Goal: Task Accomplishment & Management: Use online tool/utility

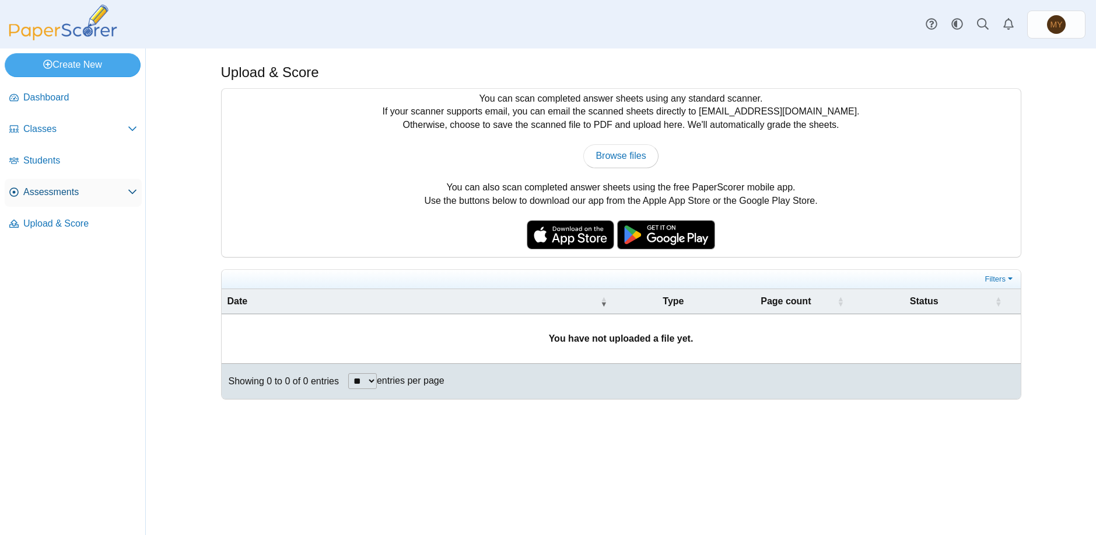
click at [51, 191] on span "Assessments" at bounding box center [75, 192] width 104 height 13
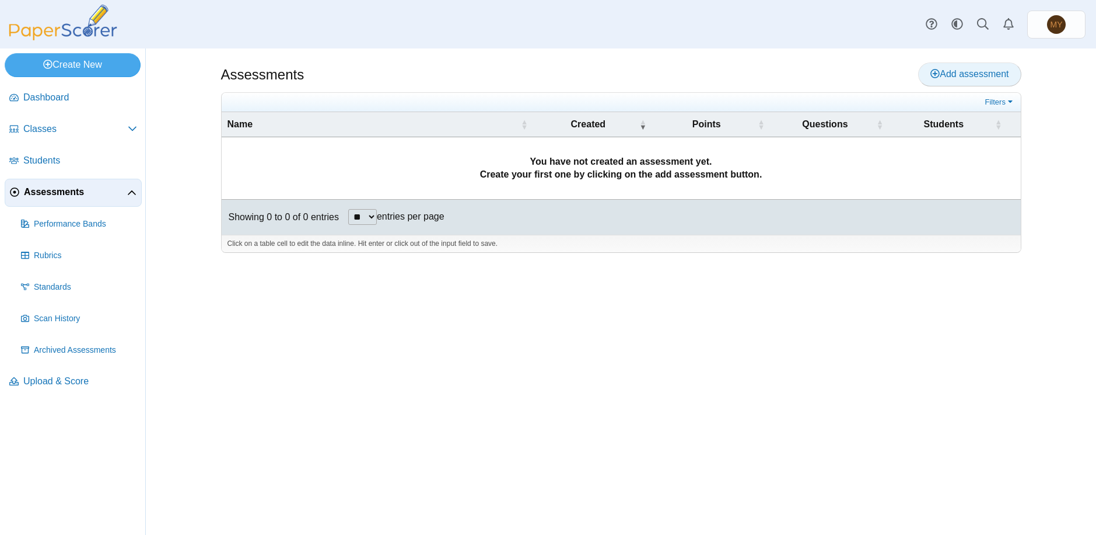
click at [953, 75] on span "Add assessment" at bounding box center [970, 74] width 78 height 10
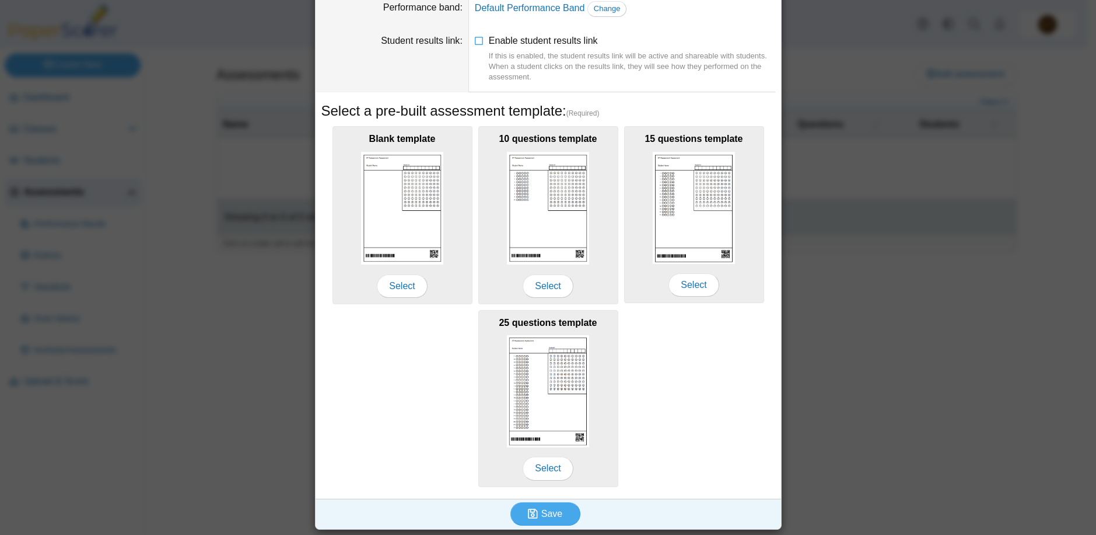
scroll to position [102, 0]
type input "**********"
click at [475, 41] on icon at bounding box center [479, 38] width 9 height 8
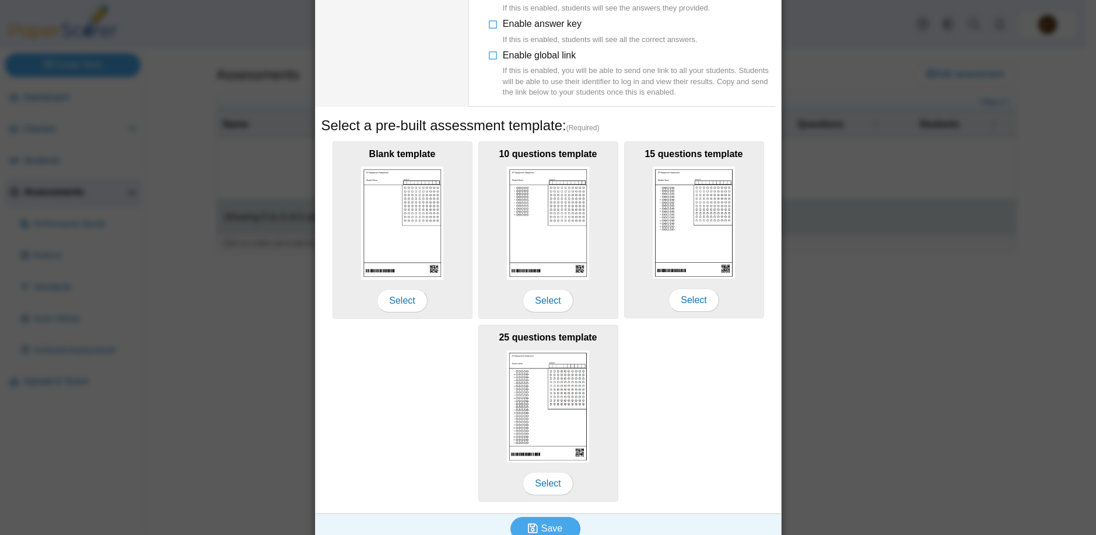
scroll to position [249, 0]
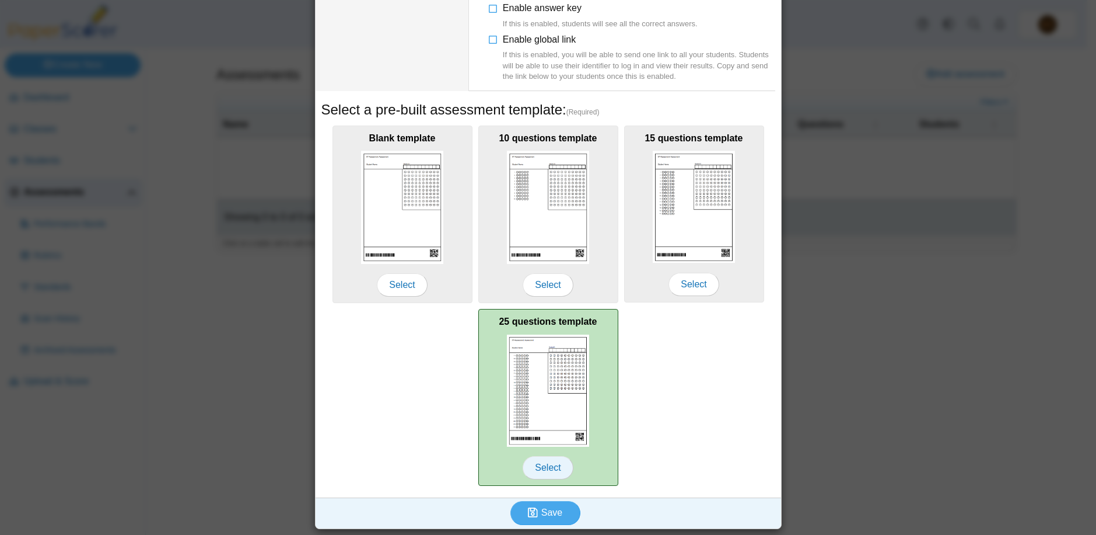
click at [539, 467] on span "Select" at bounding box center [548, 467] width 50 height 23
click at [553, 393] on img at bounding box center [548, 390] width 83 height 112
click at [547, 469] on span "Select" at bounding box center [548, 467] width 50 height 23
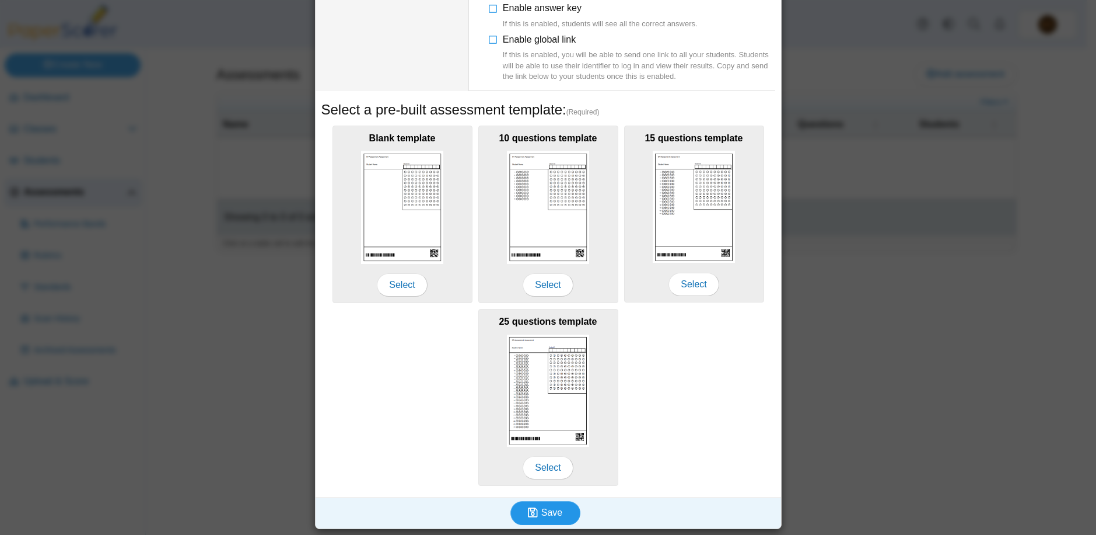
click at [543, 514] on span "Save" at bounding box center [552, 512] width 21 height 10
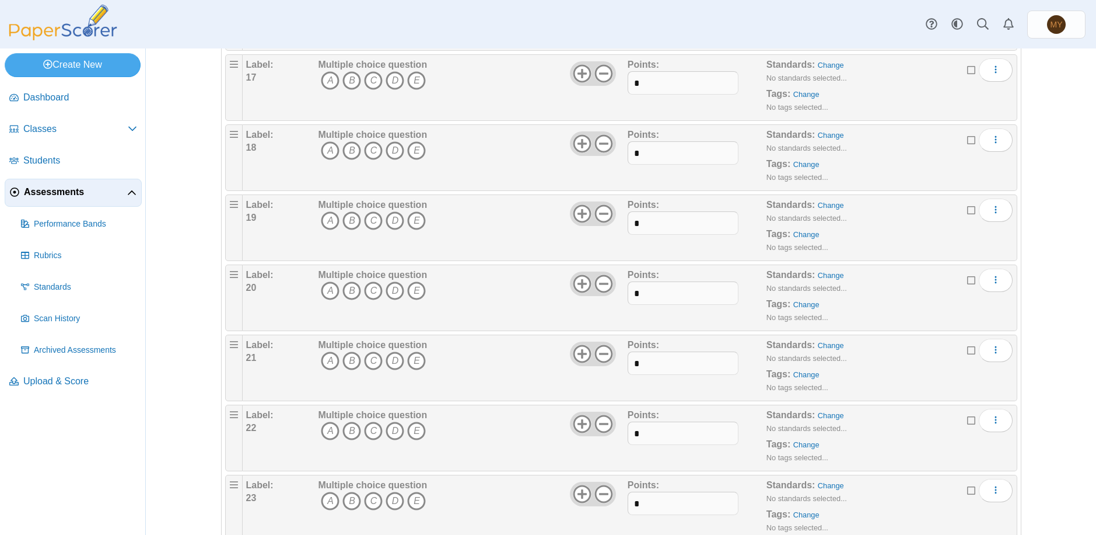
scroll to position [1294, 0]
click at [991, 74] on icon "More options" at bounding box center [995, 70] width 9 height 9
click at [1042, 85] on div "Adding or removing a question, will render already printed testing sheets inval…" at bounding box center [621, 291] width 951 height 486
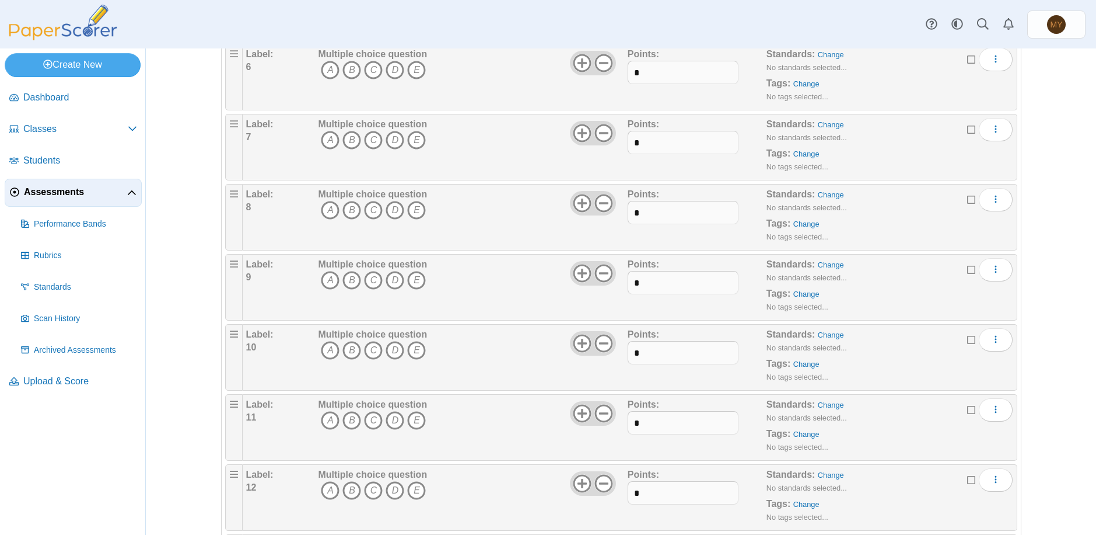
scroll to position [127, 0]
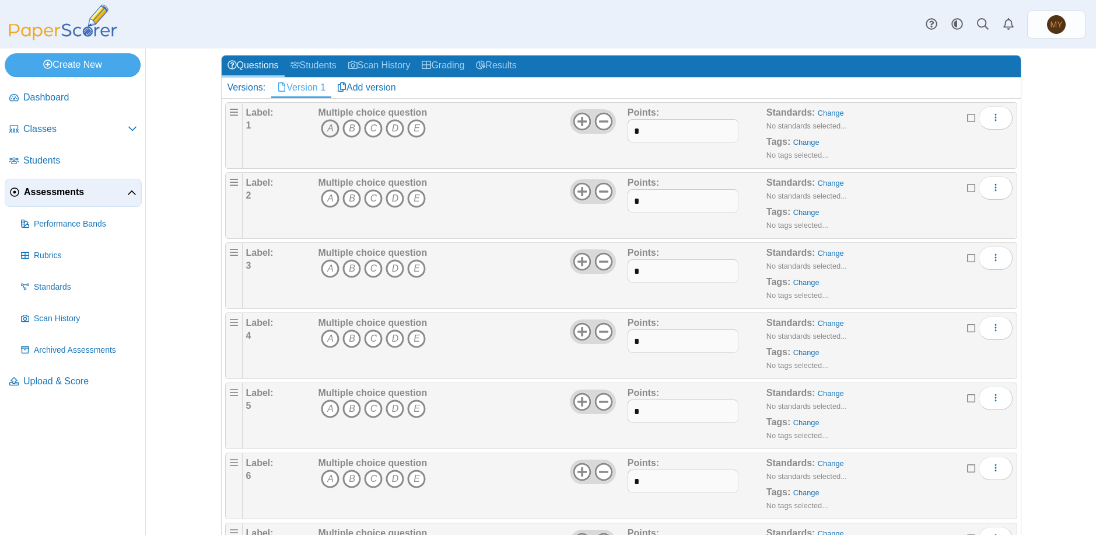
click at [326, 129] on icon "A" at bounding box center [330, 128] width 19 height 19
drag, startPoint x: 646, startPoint y: 127, endPoint x: 621, endPoint y: 128, distance: 25.1
click at [621, 128] on div "Label: 1 Multiple choice question A B C D E *" at bounding box center [629, 135] width 767 height 58
type input "*"
click at [512, 132] on div "Multiple choice question A B C D E" at bounding box center [471, 135] width 312 height 58
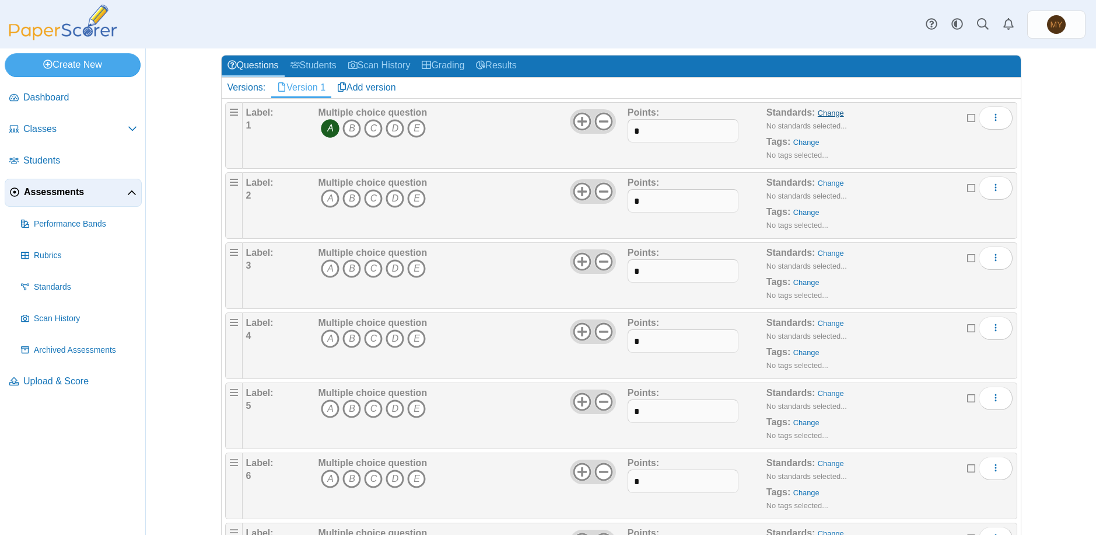
click at [819, 114] on link "Change" at bounding box center [831, 113] width 26 height 9
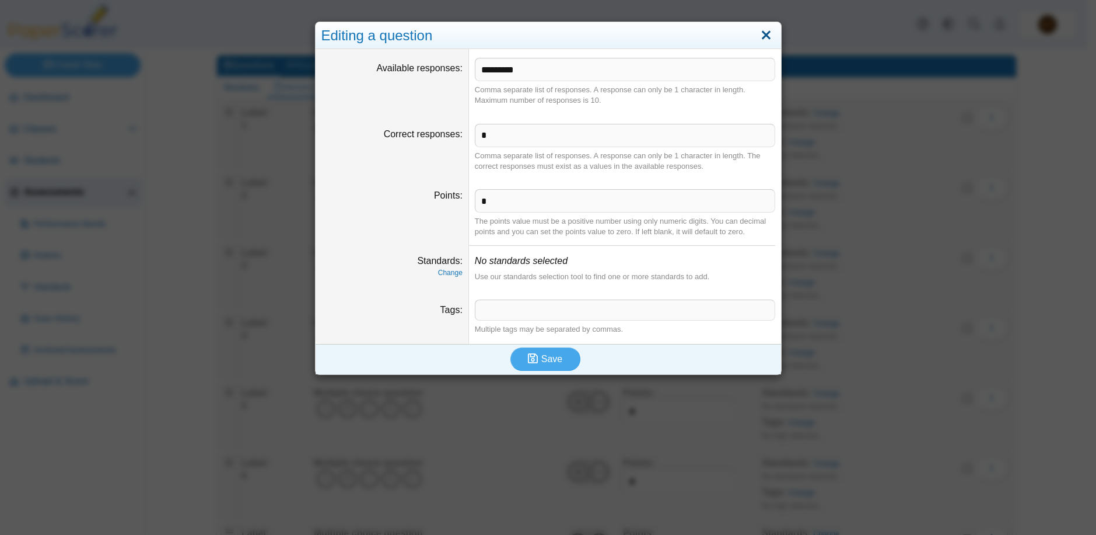
click at [759, 33] on link "Close" at bounding box center [766, 36] width 18 height 20
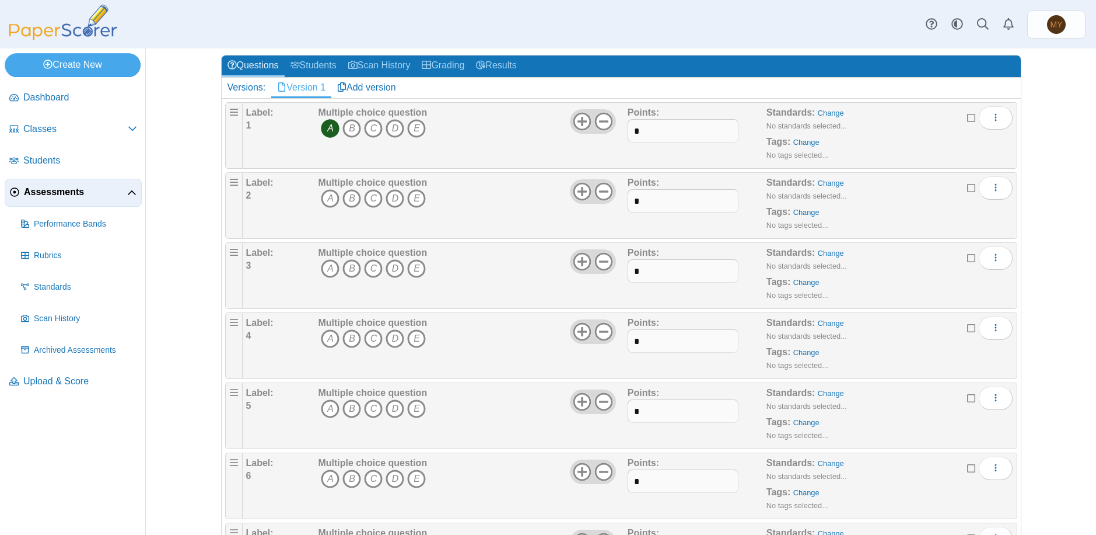
click at [967, 118] on icon at bounding box center [971, 116] width 9 height 8
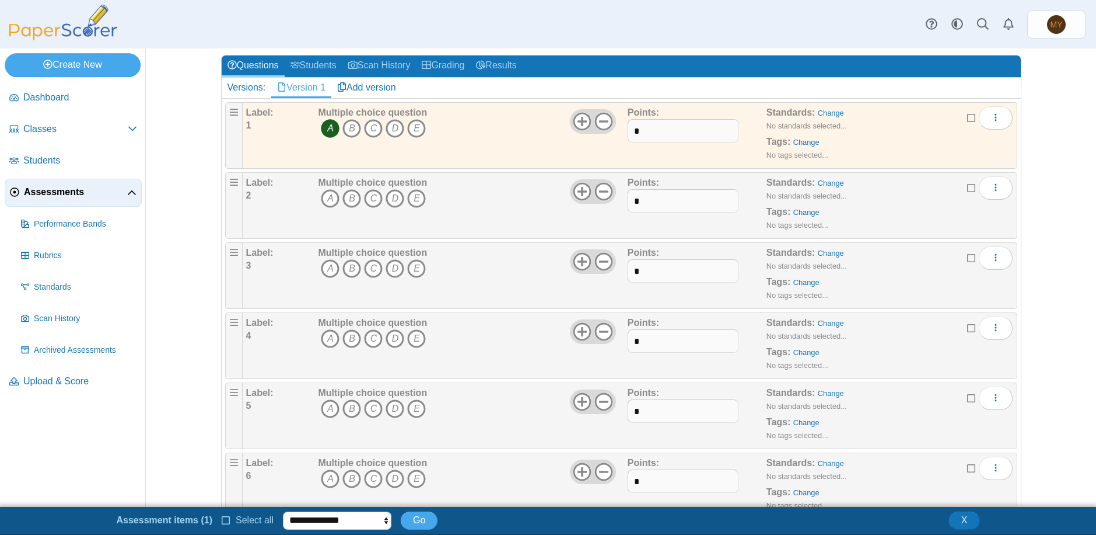
click at [382, 518] on select "**********" at bounding box center [337, 520] width 109 height 18
click at [967, 117] on icon at bounding box center [971, 116] width 9 height 8
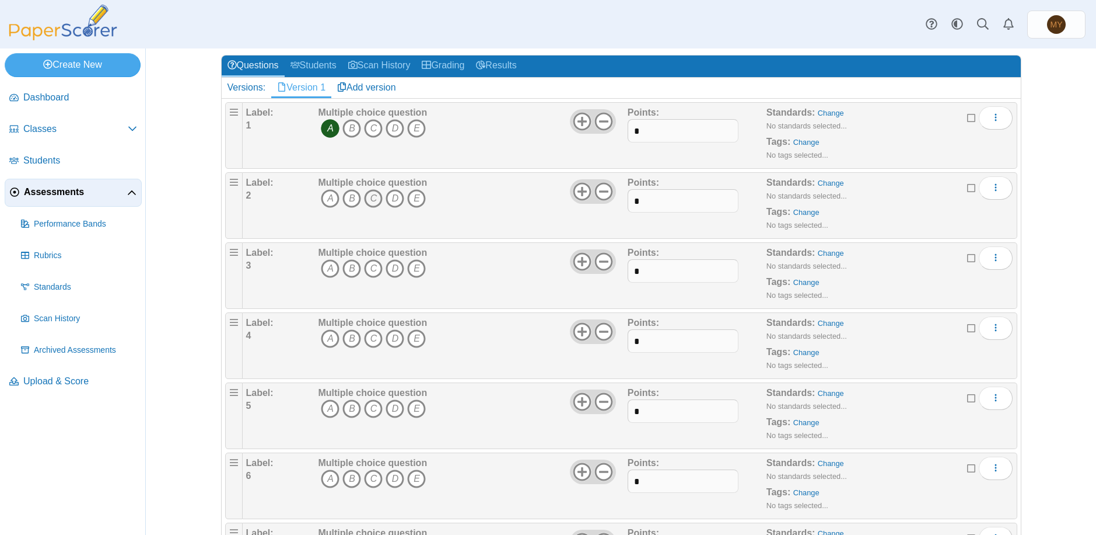
click at [369, 198] on icon "C" at bounding box center [373, 198] width 19 height 19
click at [576, 191] on use at bounding box center [583, 191] width 18 height 18
click at [598, 187] on icon at bounding box center [604, 191] width 19 height 19
click at [637, 200] on input "*" at bounding box center [683, 200] width 111 height 23
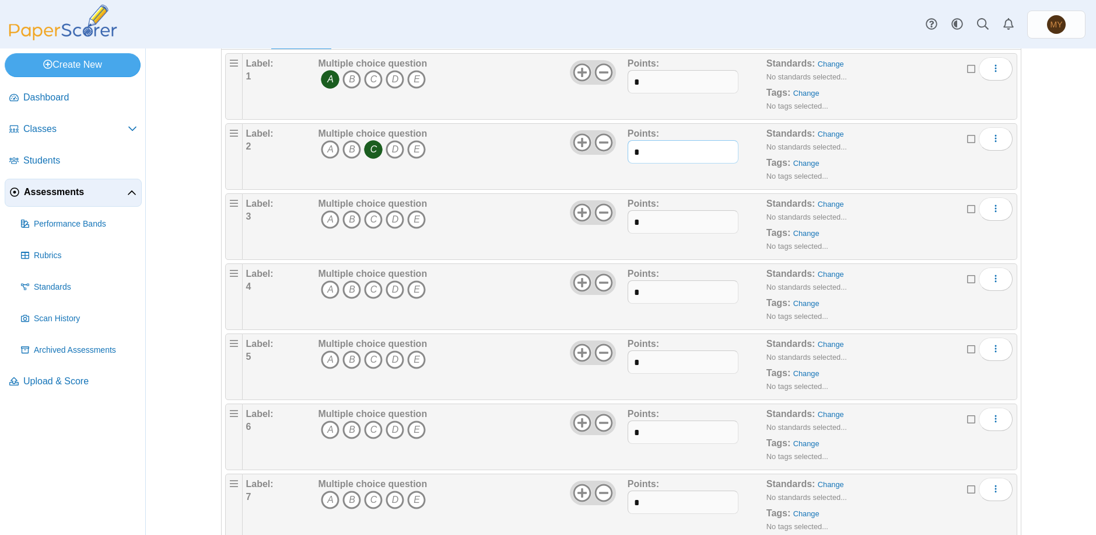
scroll to position [244, 0]
type input "*"
click at [324, 150] on icon "A" at bounding box center [330, 151] width 19 height 19
drag, startPoint x: 638, startPoint y: 154, endPoint x: 619, endPoint y: 154, distance: 19.3
click at [619, 154] on div "Label: 3 Multiple choice question A B C D E *" at bounding box center [629, 159] width 767 height 58
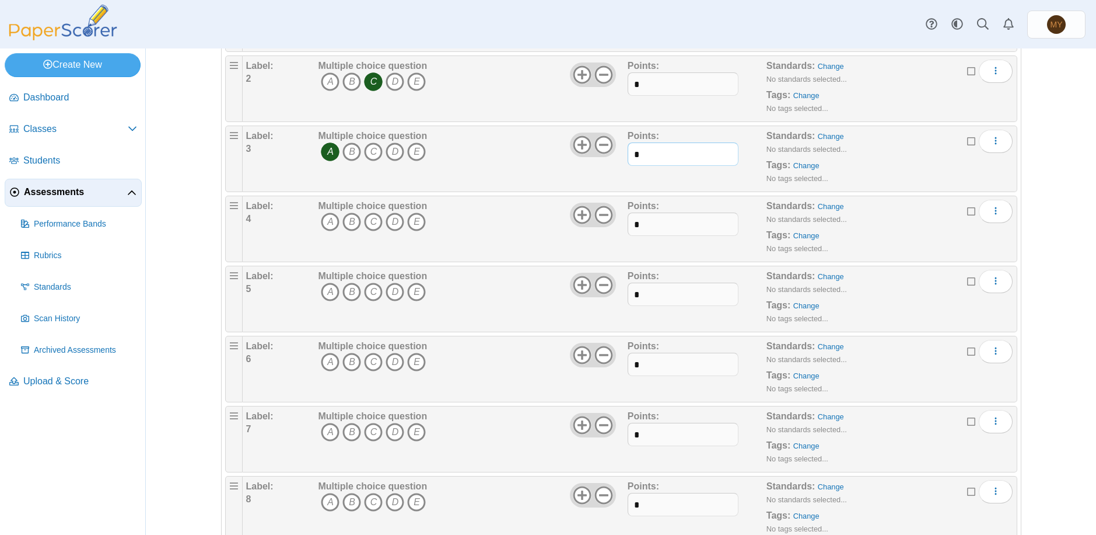
type input "*"
click at [1049, 127] on div "Adding or removing a question, will render already printed testing sheets inval…" at bounding box center [621, 48] width 875 height 486
click at [371, 220] on icon "C" at bounding box center [373, 221] width 19 height 19
drag, startPoint x: 640, startPoint y: 220, endPoint x: 627, endPoint y: 221, distance: 12.9
click at [628, 221] on input "*" at bounding box center [683, 223] width 111 height 23
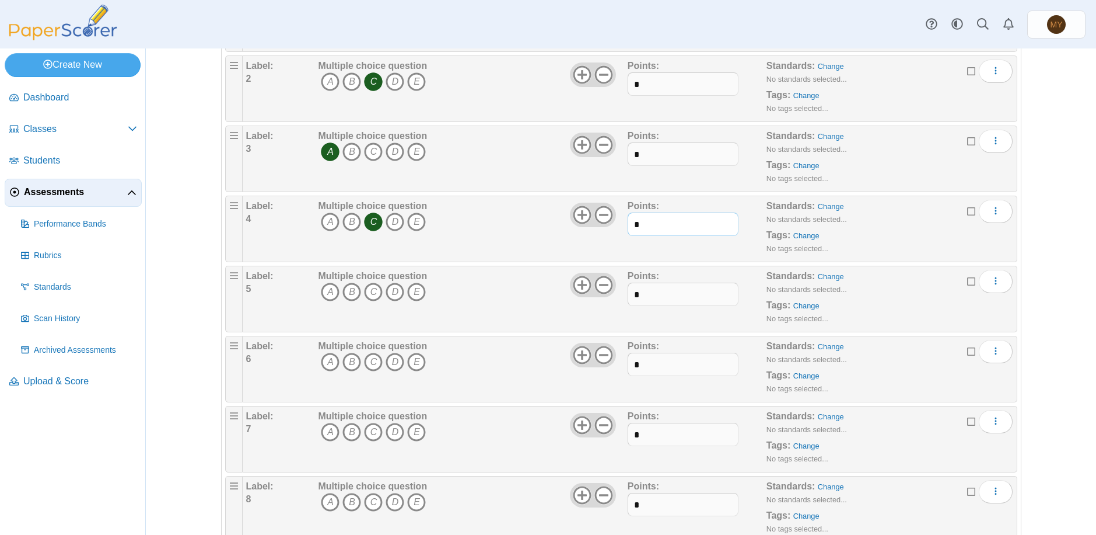
scroll to position [301, 0]
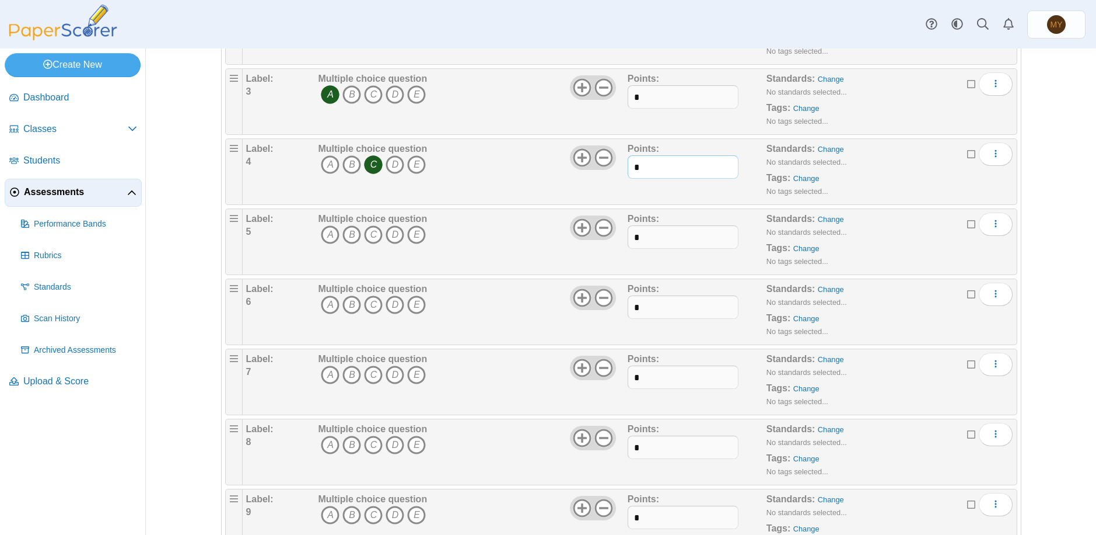
type input "*"
click at [505, 169] on div "Multiple choice question A B C D E" at bounding box center [471, 171] width 312 height 58
click at [369, 234] on icon "C" at bounding box center [373, 234] width 19 height 19
drag, startPoint x: 640, startPoint y: 238, endPoint x: 626, endPoint y: 236, distance: 14.2
click at [628, 236] on input "*" at bounding box center [683, 236] width 111 height 23
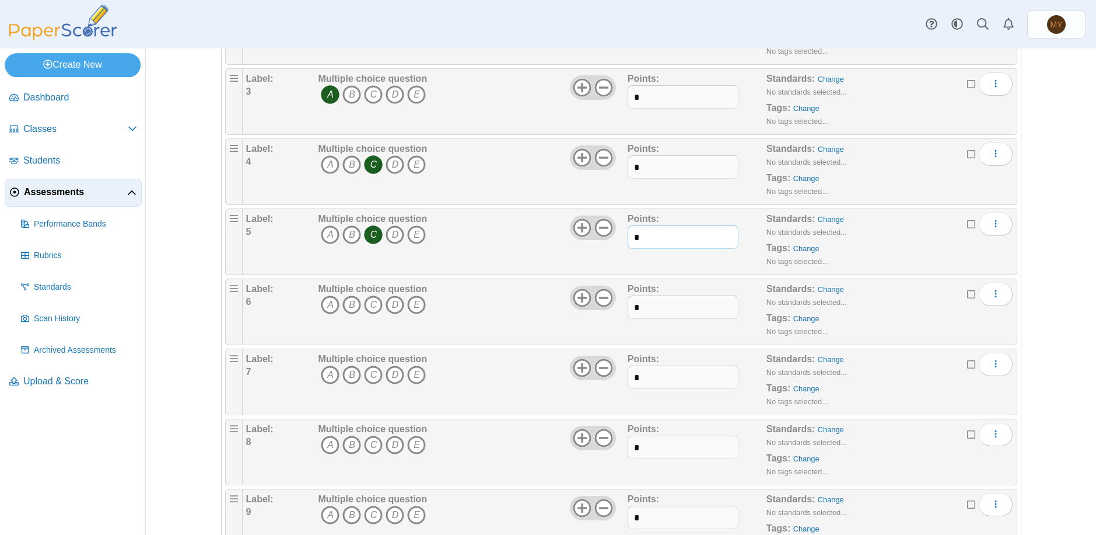
type input "*"
click at [1041, 278] on div "Adding or removing a question, will render already printed testing sheets inval…" at bounding box center [621, 291] width 951 height 486
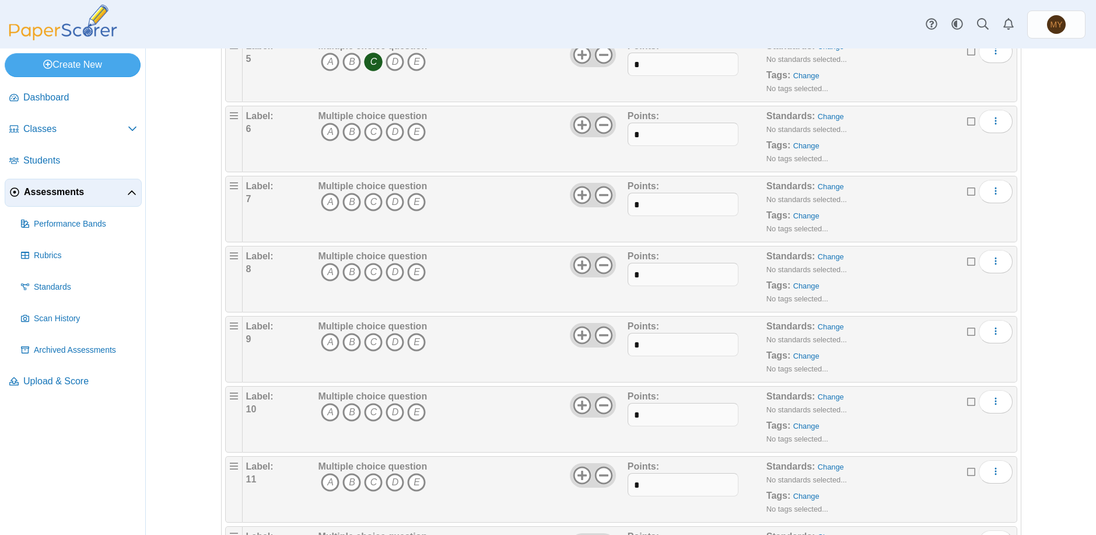
scroll to position [476, 0]
click at [347, 131] on icon "B" at bounding box center [352, 129] width 19 height 19
click at [640, 130] on input "*" at bounding box center [683, 131] width 111 height 23
type input "*"
click at [1065, 149] on div "Adding or removing a question, will render already printed testing sheets inval…" at bounding box center [621, 291] width 951 height 486
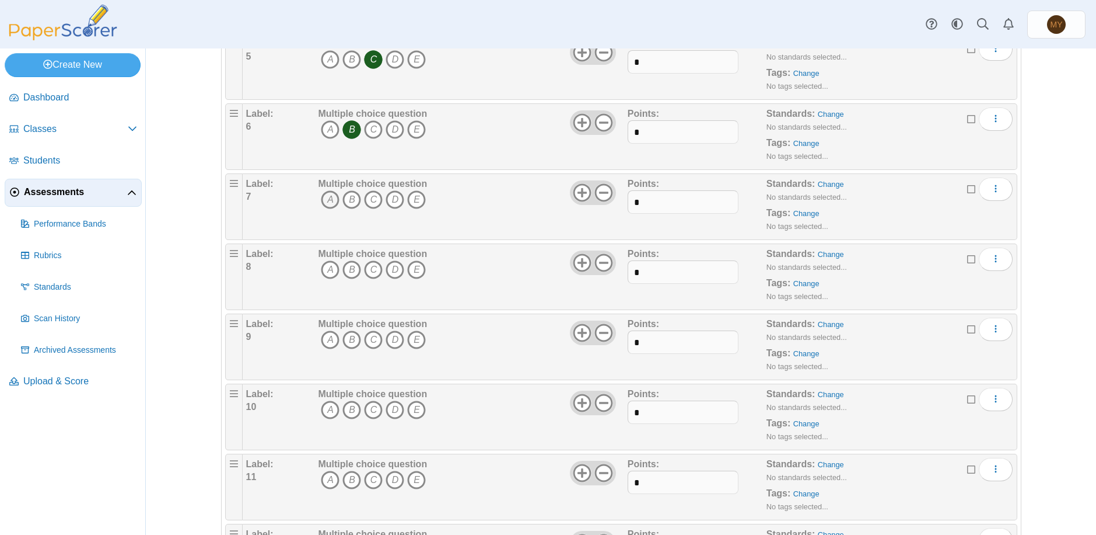
click at [328, 198] on icon "A" at bounding box center [330, 199] width 19 height 19
drag, startPoint x: 642, startPoint y: 205, endPoint x: 633, endPoint y: 201, distance: 10.7
click at [633, 201] on input "*" at bounding box center [683, 201] width 111 height 23
click at [632, 201] on input "*" at bounding box center [683, 201] width 111 height 23
drag, startPoint x: 640, startPoint y: 201, endPoint x: 631, endPoint y: 201, distance: 8.8
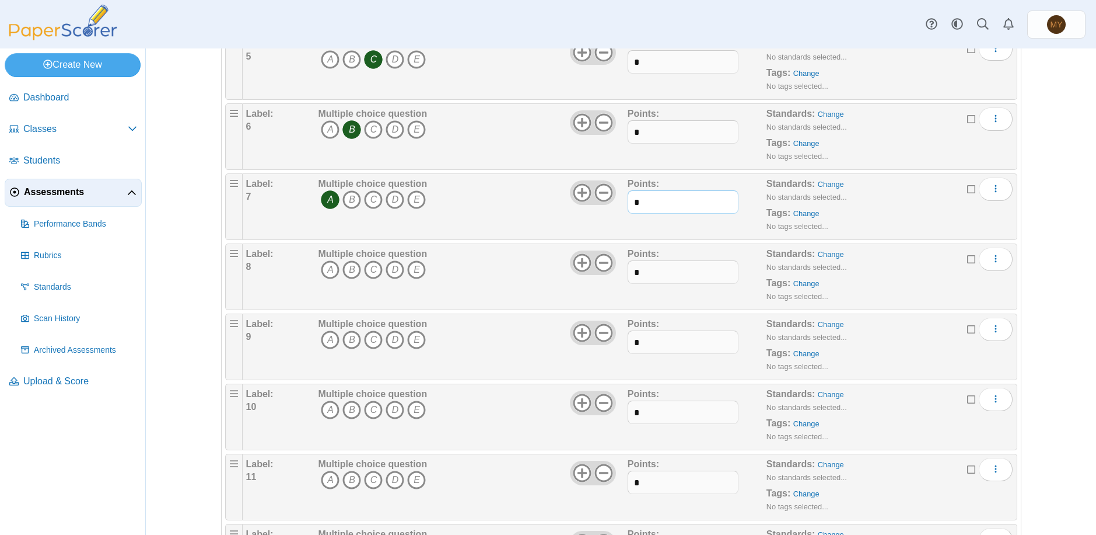
click at [631, 201] on input "*" at bounding box center [683, 201] width 111 height 23
type input "*"
click at [1035, 200] on div "Adding or removing a question, will render already printed testing sheets inval…" at bounding box center [621, 291] width 951 height 486
click at [372, 267] on icon "C" at bounding box center [373, 269] width 19 height 19
drag, startPoint x: 645, startPoint y: 271, endPoint x: 617, endPoint y: 270, distance: 28.0
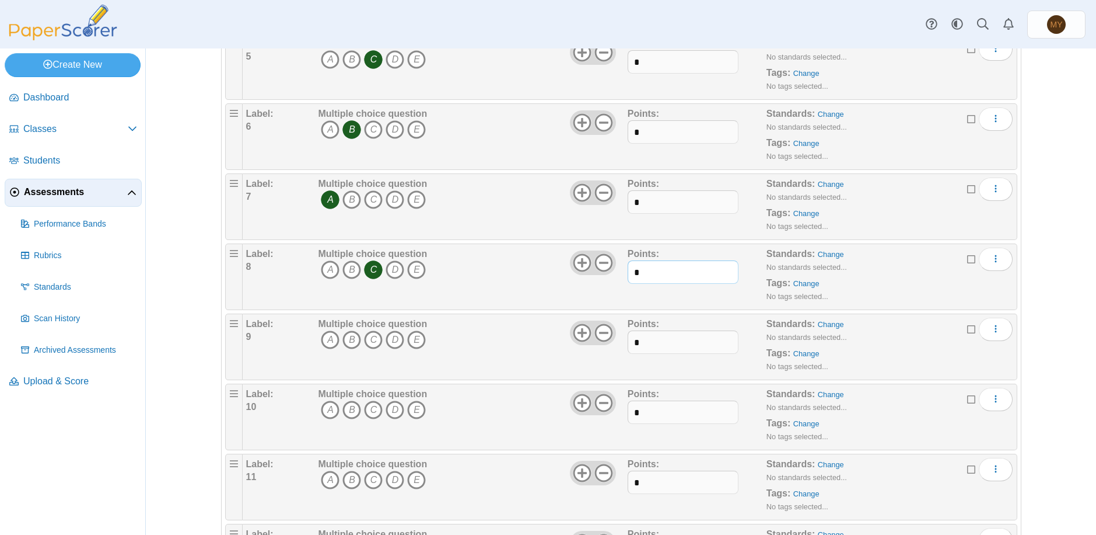
click at [617, 270] on div "Label: 8 Multiple choice question A B C D E *" at bounding box center [629, 276] width 767 height 58
type input "*"
click at [1060, 272] on div "Adding or removing a question, will render already printed testing sheets inval…" at bounding box center [621, 291] width 951 height 486
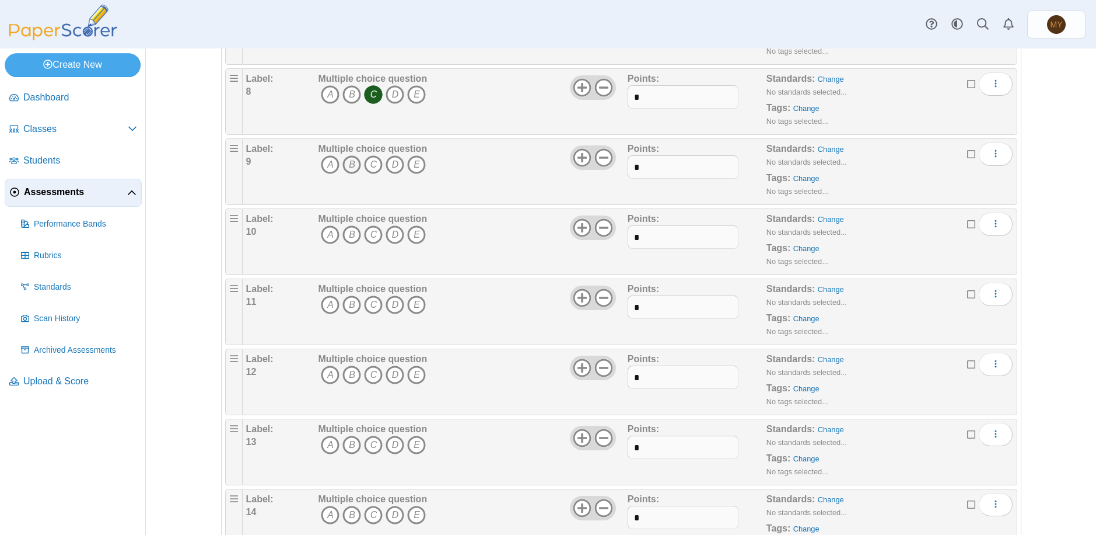
click at [349, 162] on icon "B" at bounding box center [352, 164] width 19 height 19
drag, startPoint x: 646, startPoint y: 164, endPoint x: 620, endPoint y: 165, distance: 25.7
click at [620, 165] on div "Label: 9 Multiple choice question A B C D E *" at bounding box center [629, 171] width 767 height 58
type input "*"
click at [1058, 228] on div "Adding or removing a question, will render already printed testing sheets inval…" at bounding box center [621, 291] width 951 height 486
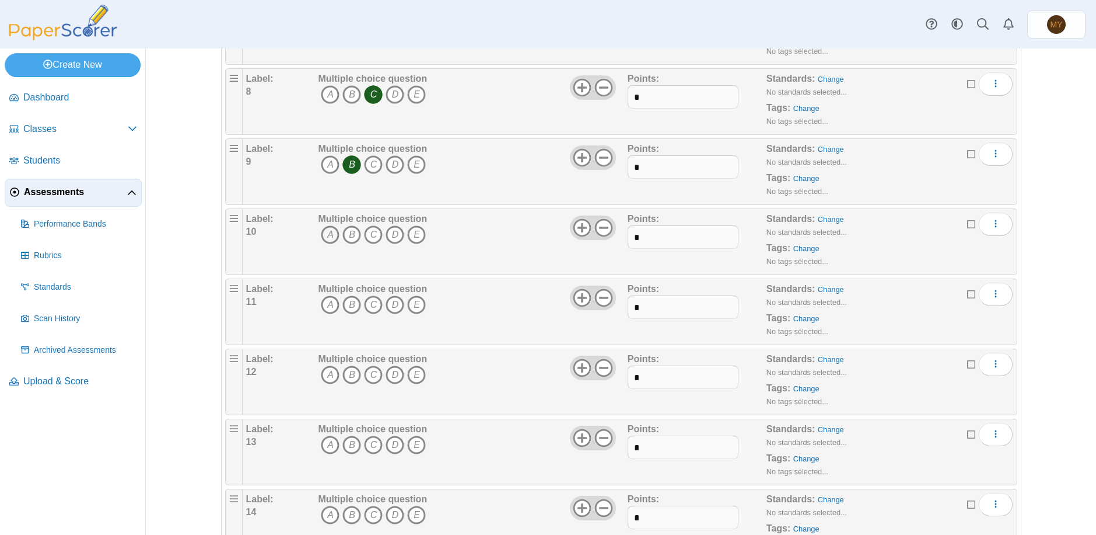
click at [325, 236] on icon "A" at bounding box center [330, 234] width 19 height 19
drag, startPoint x: 635, startPoint y: 234, endPoint x: 626, endPoint y: 235, distance: 9.4
click at [628, 235] on input "*" at bounding box center [683, 236] width 111 height 23
type input "*"
click at [1042, 329] on div "Adding or removing a question, will render already printed testing sheets inval…" at bounding box center [621, 291] width 951 height 486
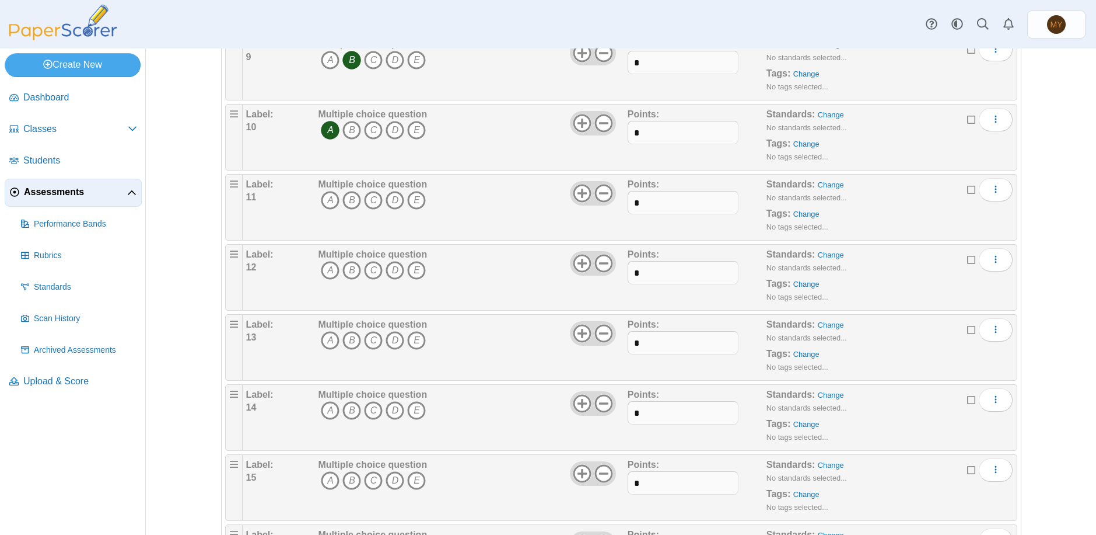
scroll to position [768, 0]
